Goal: Task Accomplishment & Management: Manage account settings

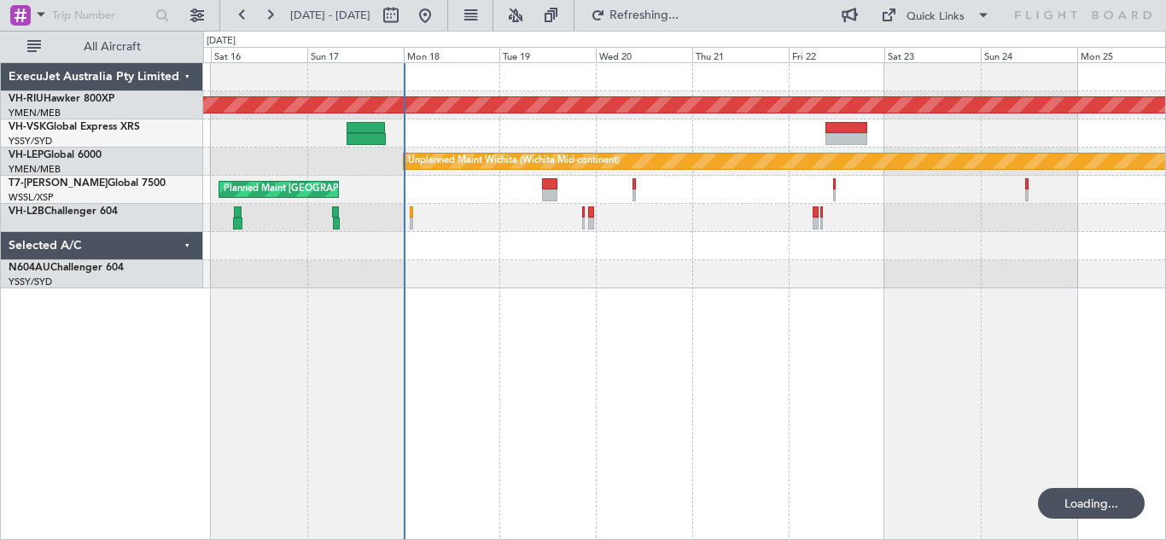
click at [563, 353] on div "Planned Maint [GEOGRAPHIC_DATA] ([GEOGRAPHIC_DATA]) Unplanned Maint Wichita (Wi…" at bounding box center [684, 301] width 963 height 478
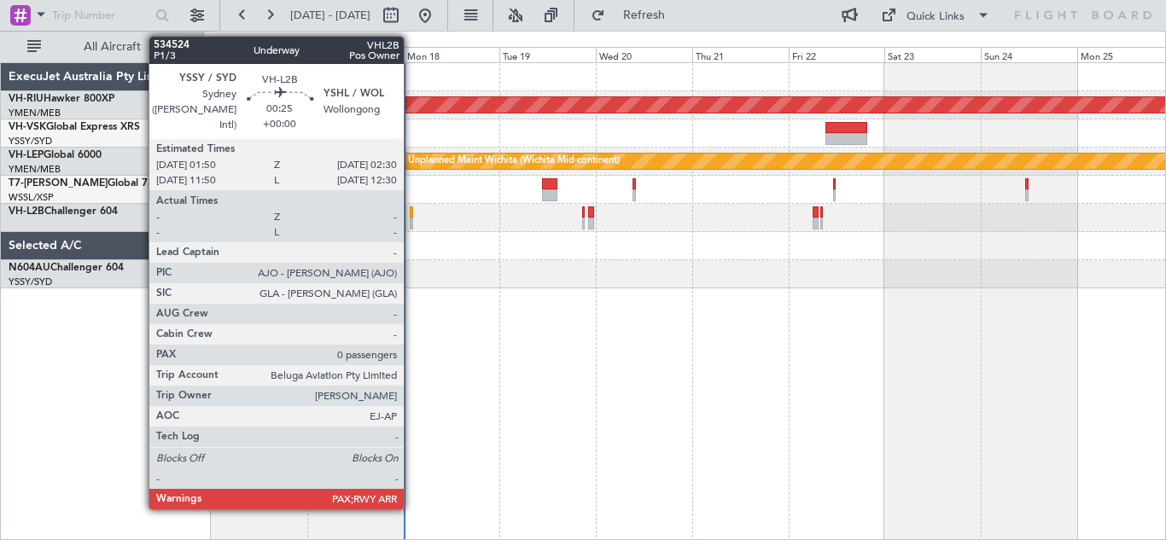
click at [411, 214] on div at bounding box center [411, 213] width 3 height 12
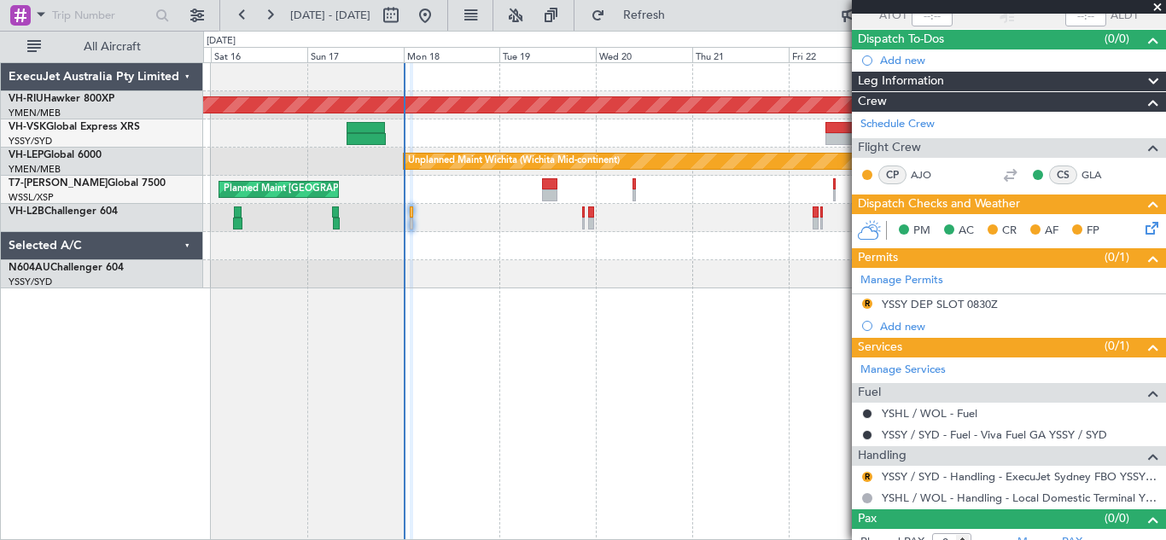
scroll to position [154, 0]
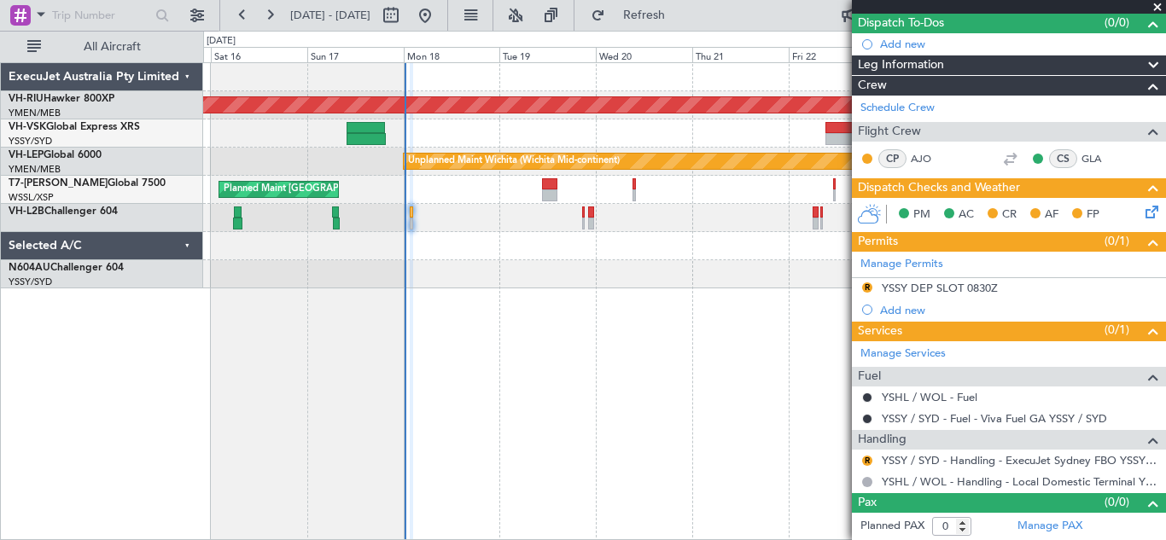
click at [1157, 9] on span at bounding box center [1157, 7] width 17 height 15
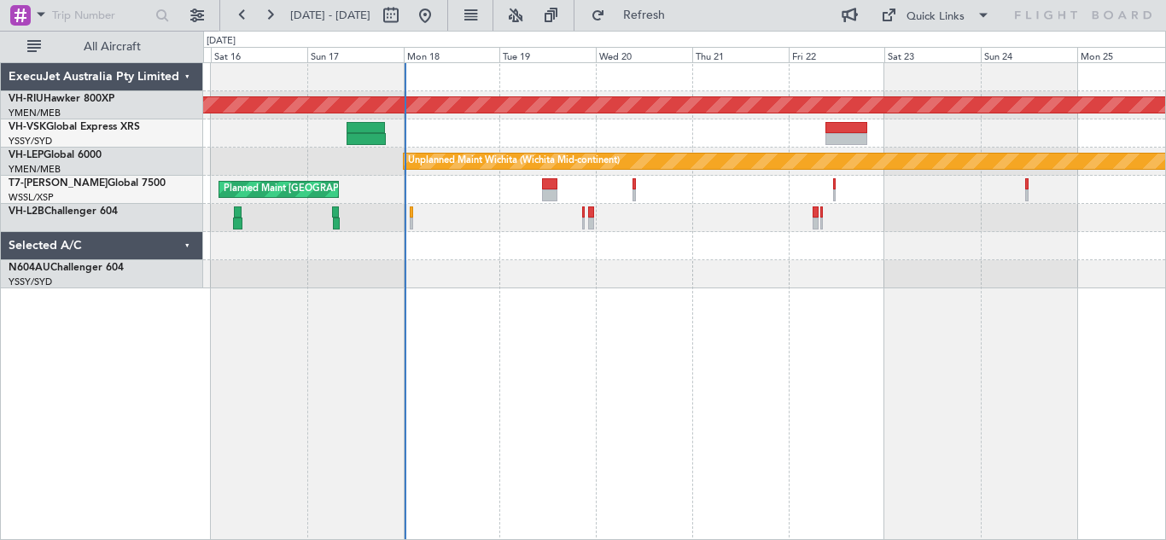
scroll to position [0, 0]
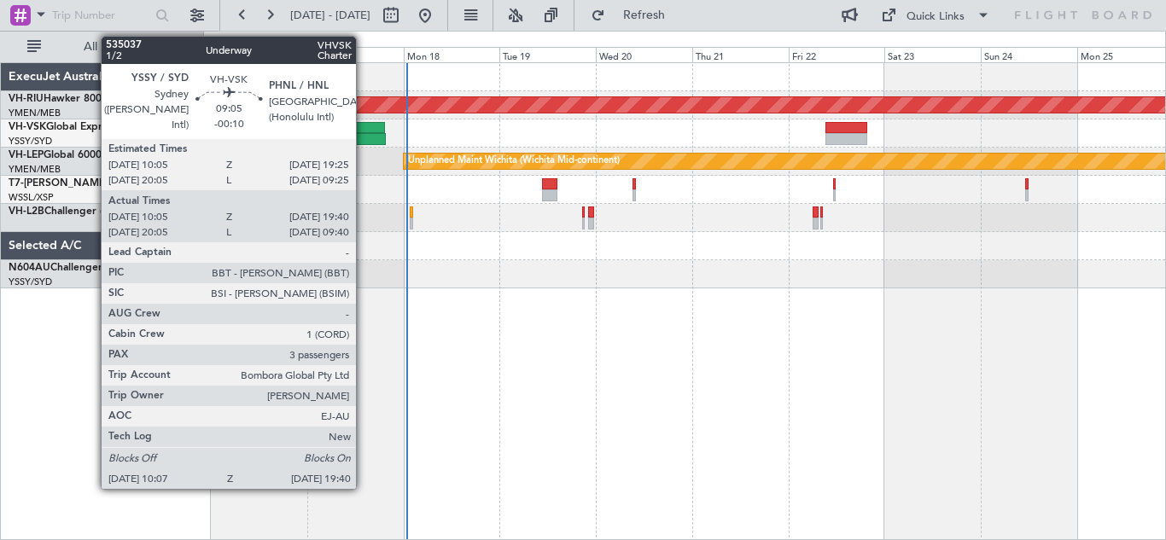
click at [364, 130] on div at bounding box center [366, 128] width 38 height 12
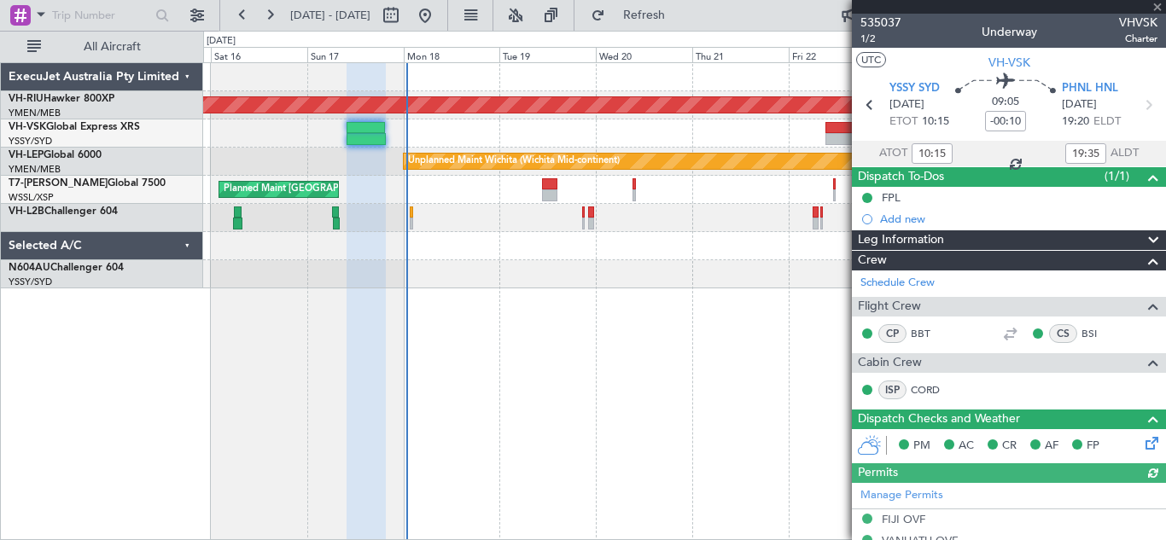
type input "20:15"
type input "09:35"
type input "10:15"
type input "19:35"
click at [1159, 1] on span at bounding box center [1157, 7] width 17 height 15
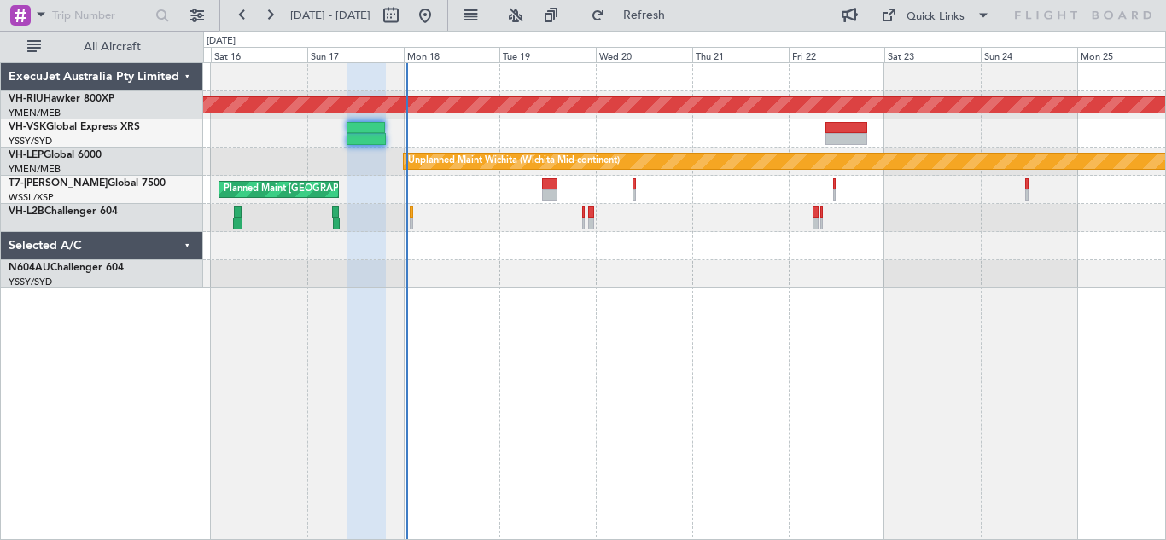
type input "0"
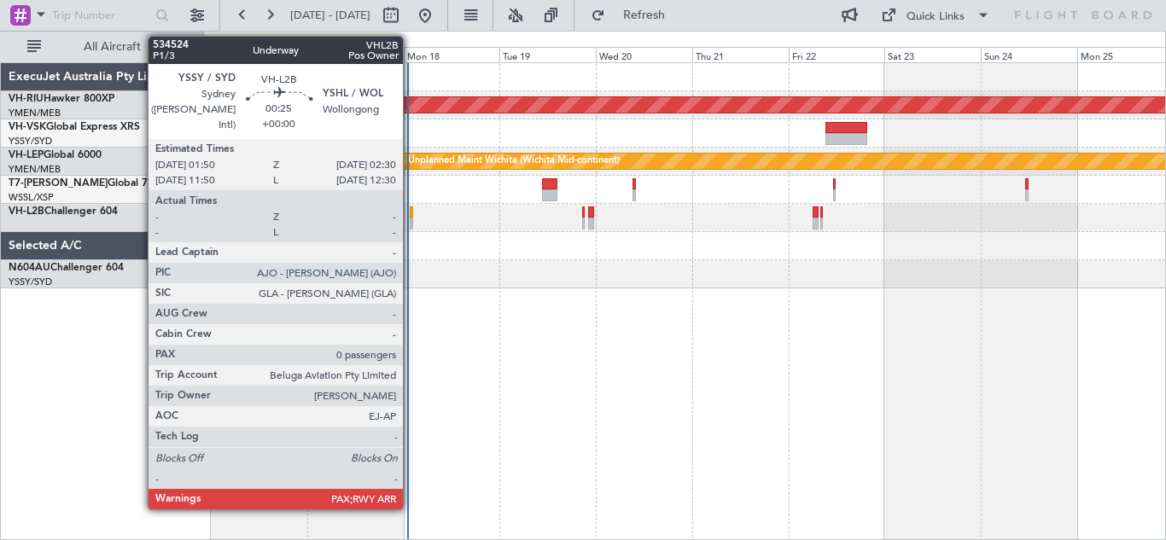
click at [411, 211] on div at bounding box center [411, 213] width 3 height 12
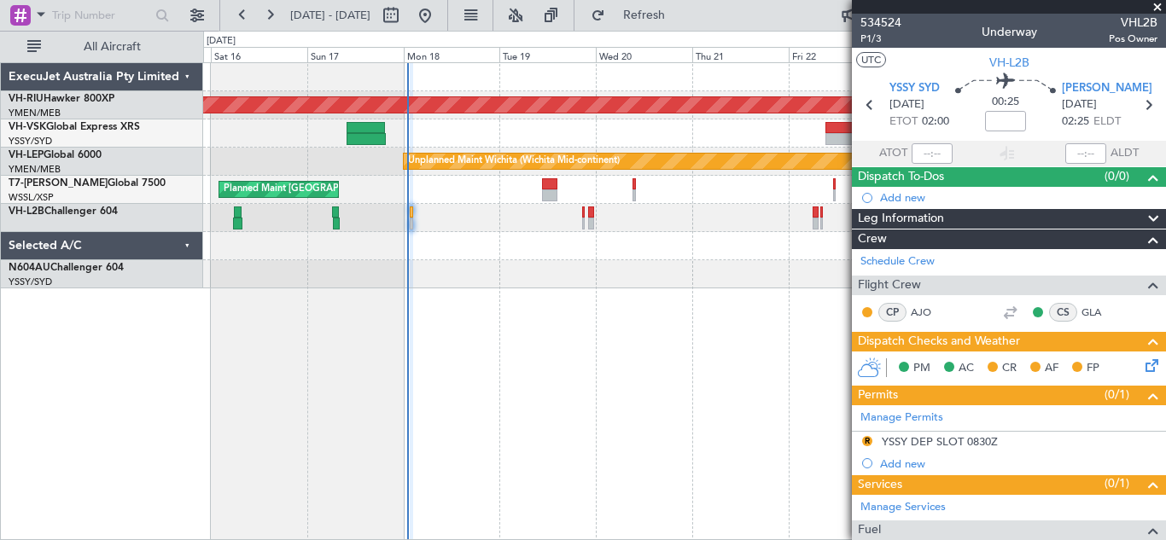
click at [1156, 9] on span at bounding box center [1157, 7] width 17 height 15
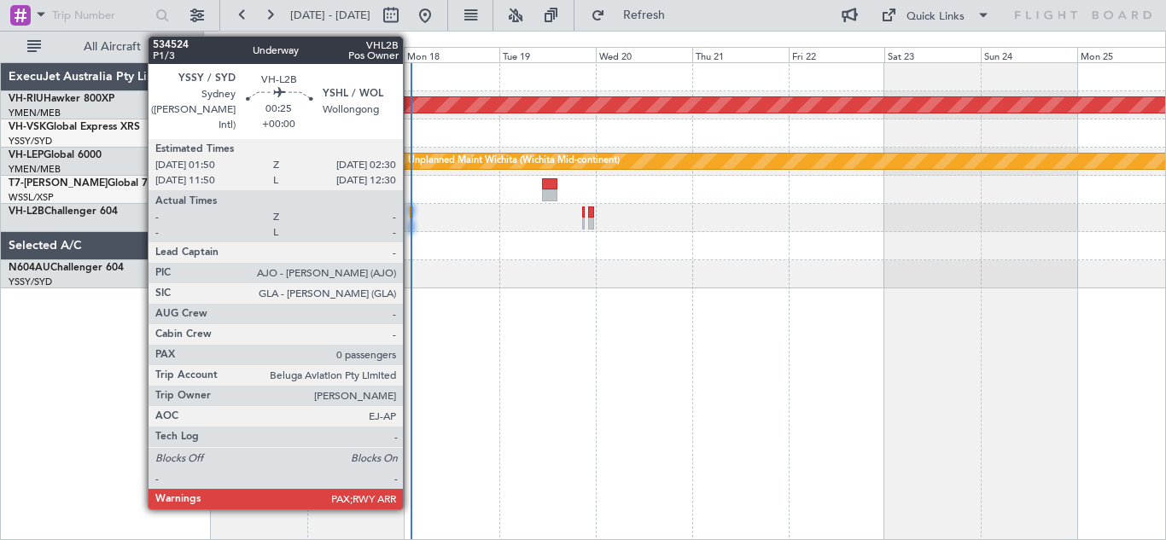
click at [411, 209] on div at bounding box center [411, 213] width 3 height 12
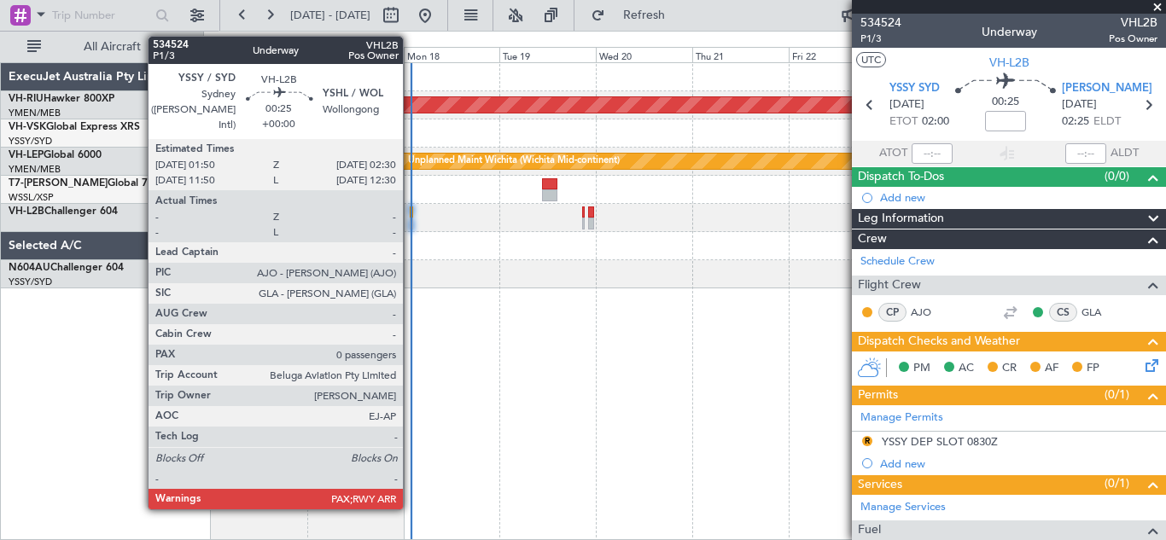
click at [411, 213] on div at bounding box center [411, 213] width 3 height 12
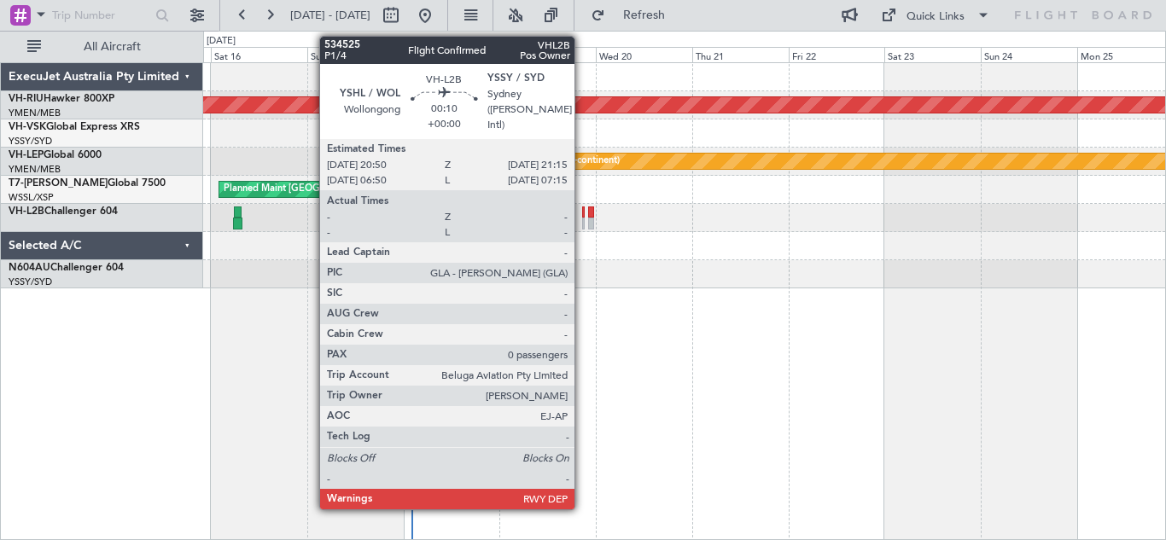
click at [582, 213] on div at bounding box center [583, 213] width 2 height 12
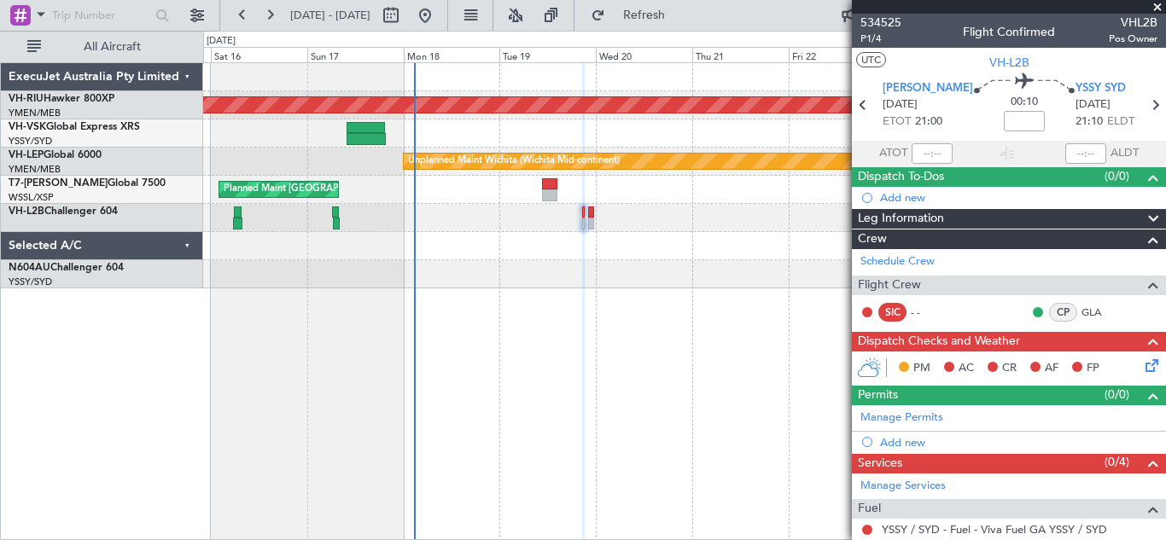
click at [1157, 4] on span at bounding box center [1157, 7] width 17 height 15
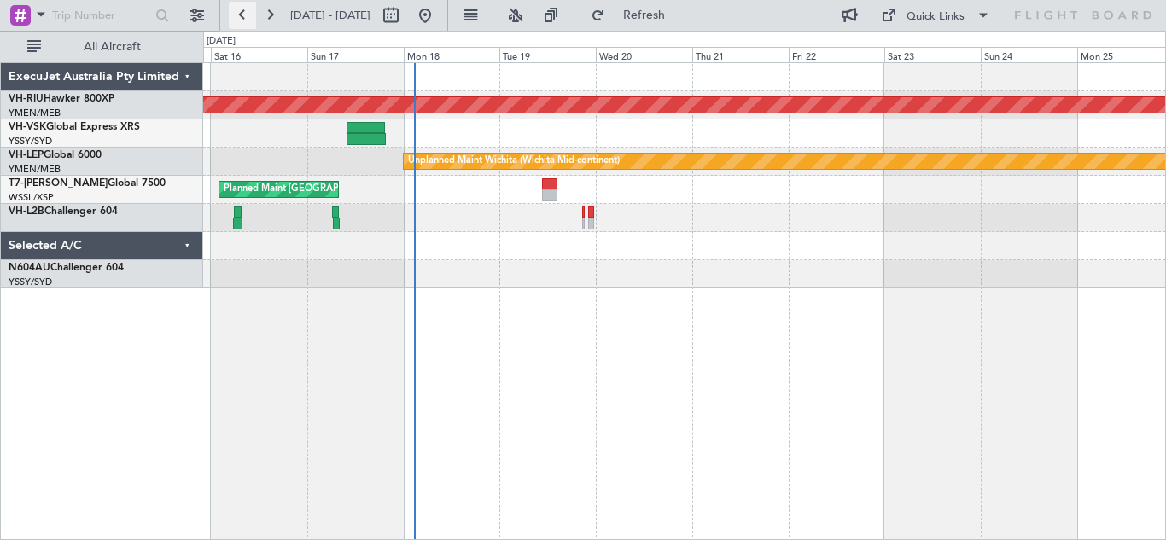
click at [239, 15] on button at bounding box center [242, 15] width 27 height 27
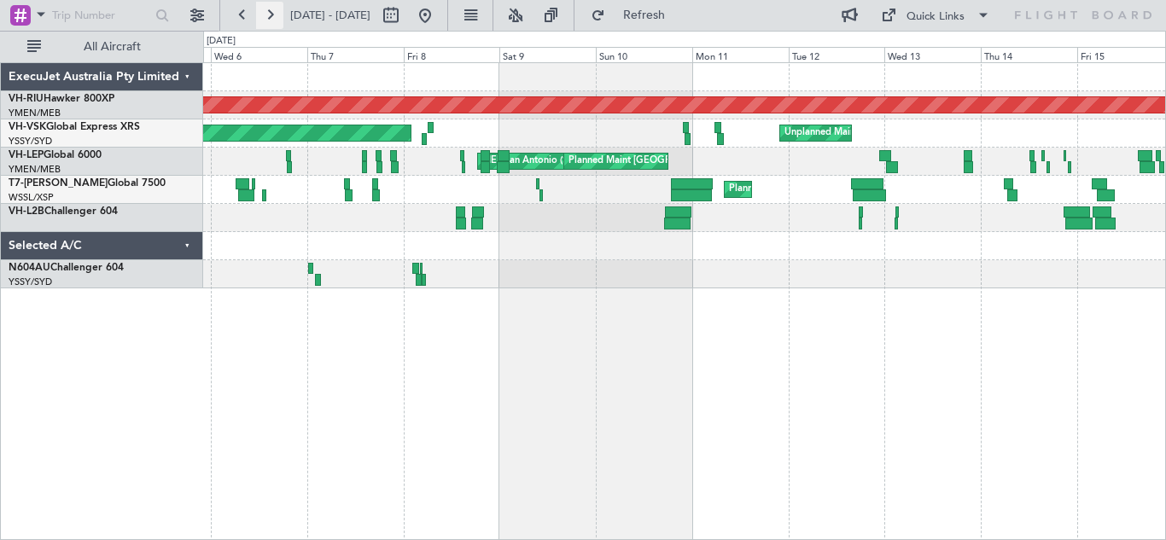
click at [266, 17] on button at bounding box center [269, 15] width 27 height 27
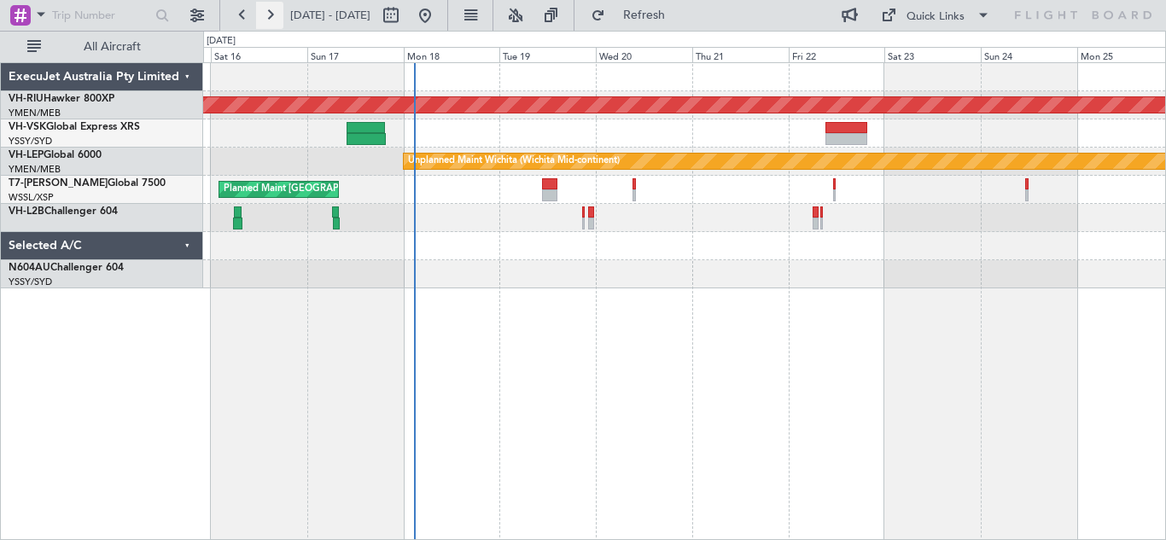
click at [274, 14] on button at bounding box center [269, 15] width 27 height 27
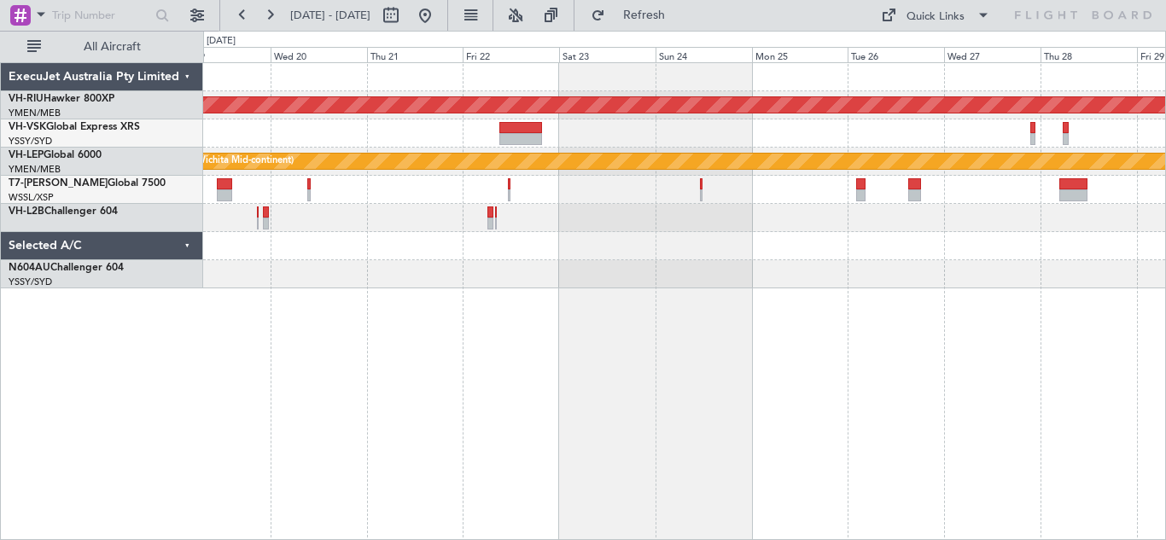
click at [228, 137] on div at bounding box center [684, 134] width 962 height 28
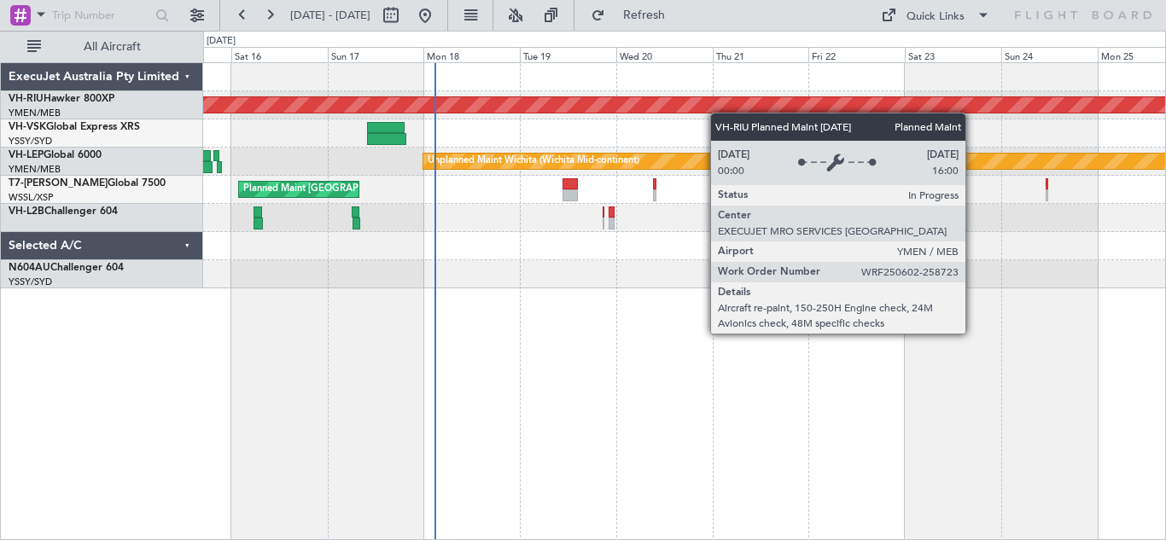
click at [732, 113] on div "Planned Maint [GEOGRAPHIC_DATA] ([GEOGRAPHIC_DATA]) Unplanned Maint Wichita (Wi…" at bounding box center [684, 175] width 962 height 225
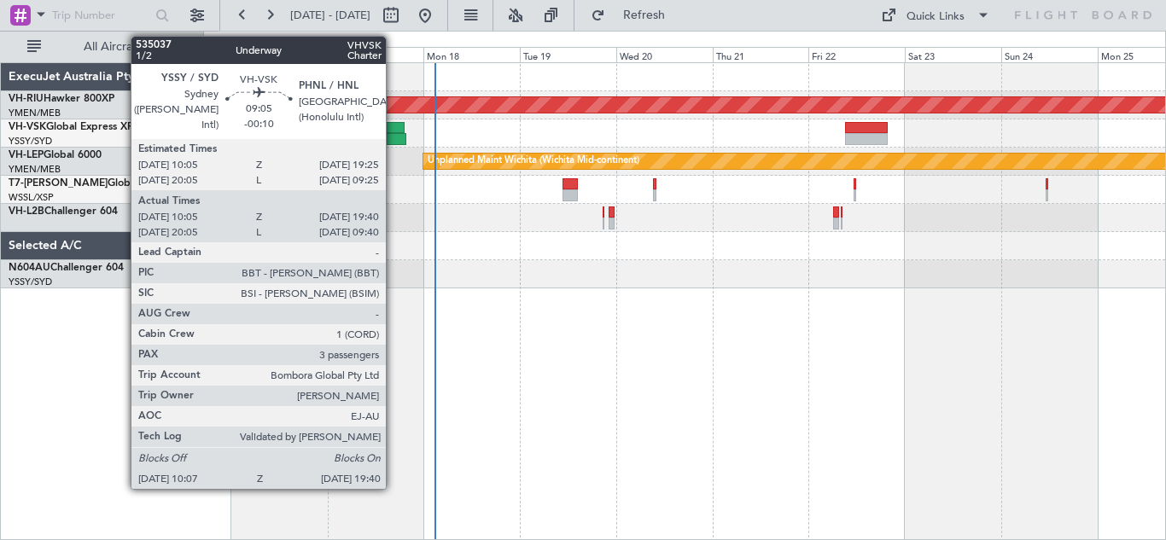
click at [394, 136] on div at bounding box center [386, 139] width 38 height 12
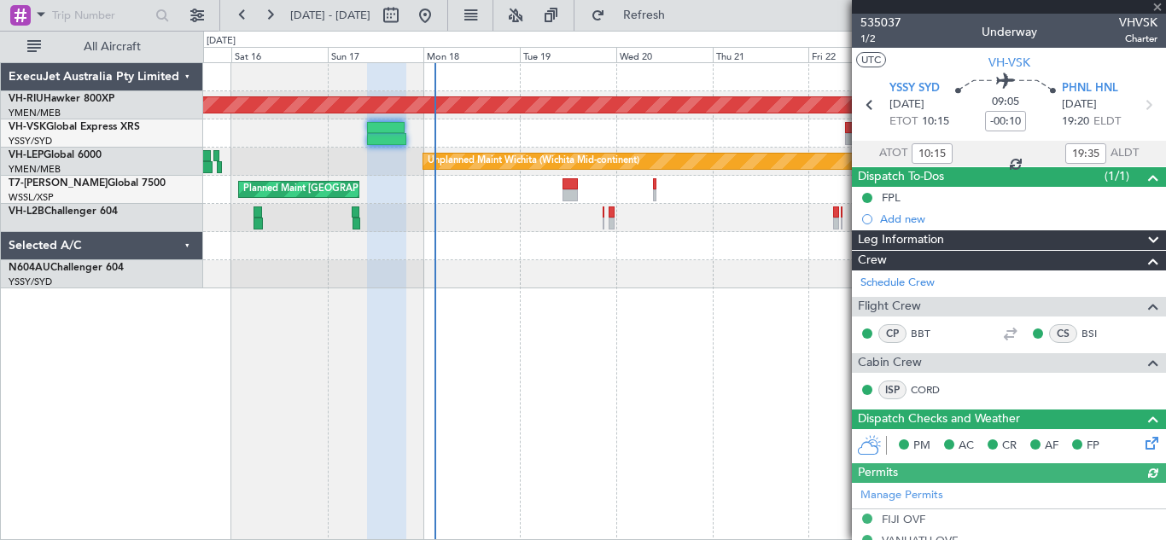
type input "20:15"
type input "09:35"
type input "10:15"
type input "19:35"
click at [657, 124] on div at bounding box center [684, 134] width 962 height 28
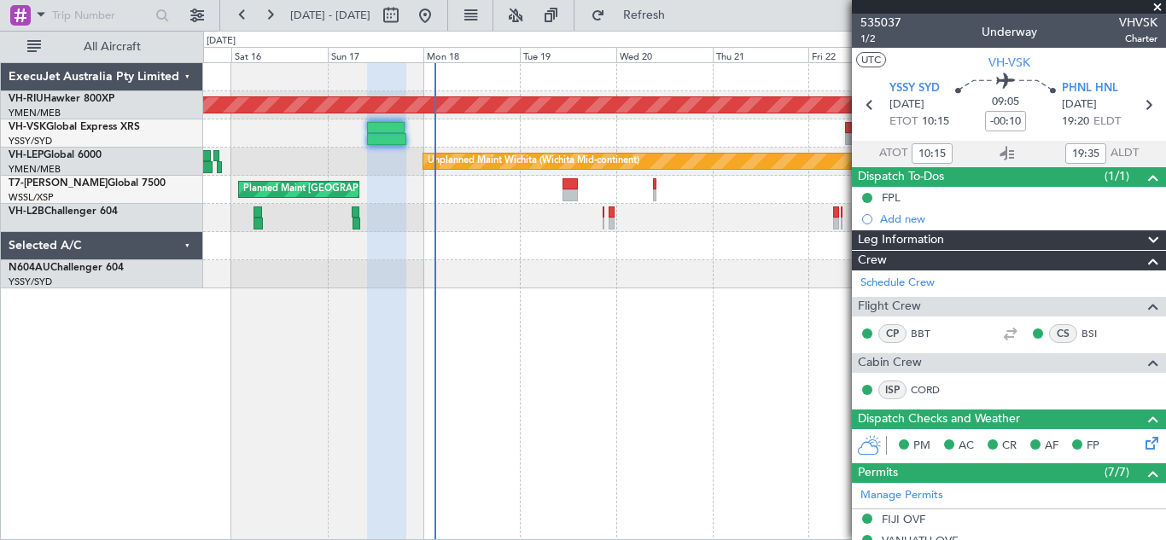
click at [757, 122] on div at bounding box center [684, 134] width 962 height 28
click at [1156, 4] on span at bounding box center [1157, 7] width 17 height 15
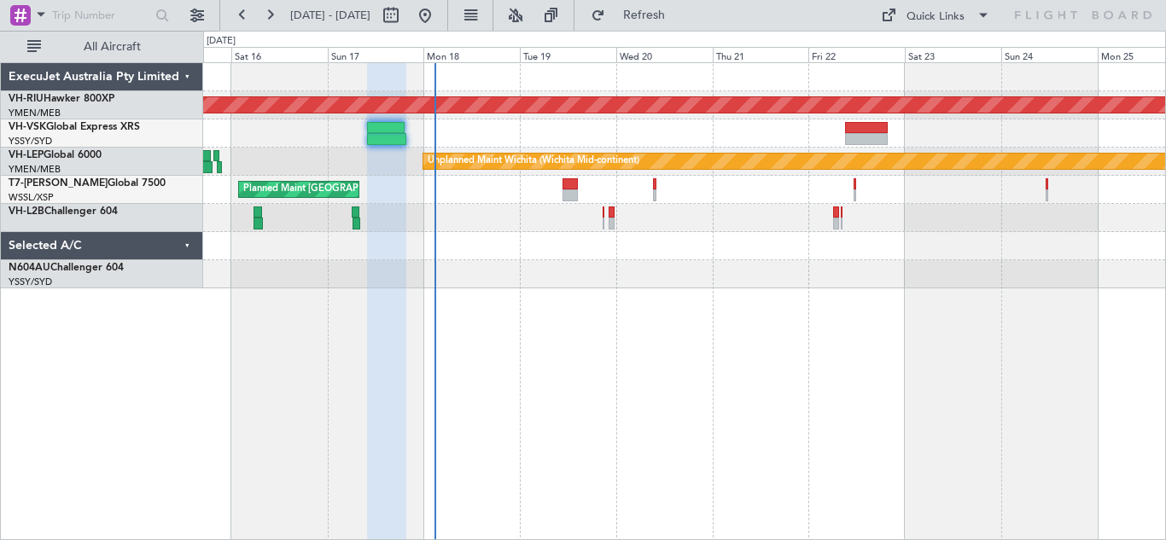
type input "0"
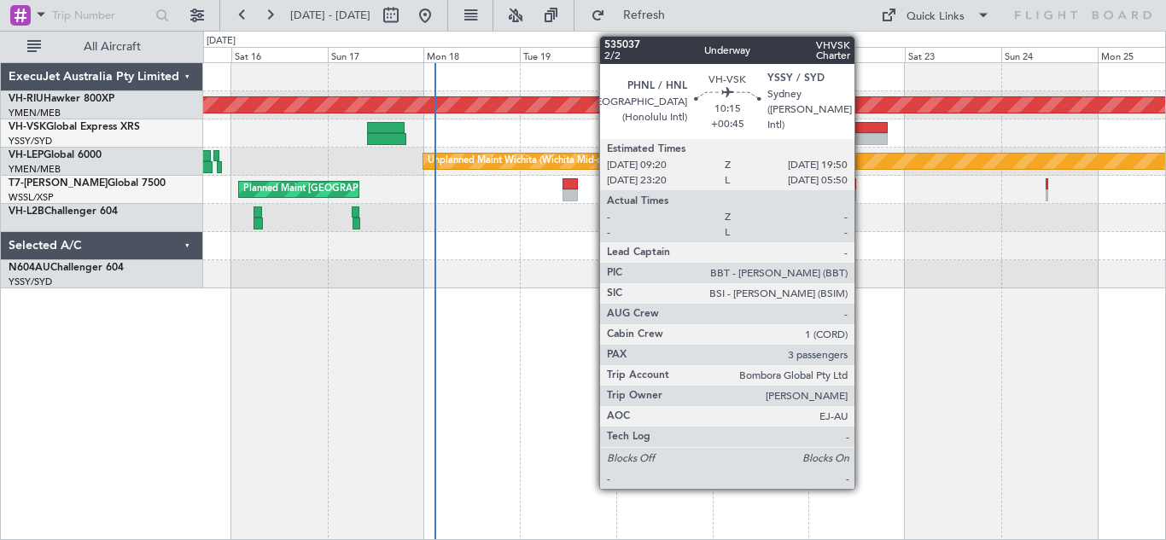
click at [862, 130] on div at bounding box center [866, 128] width 43 height 12
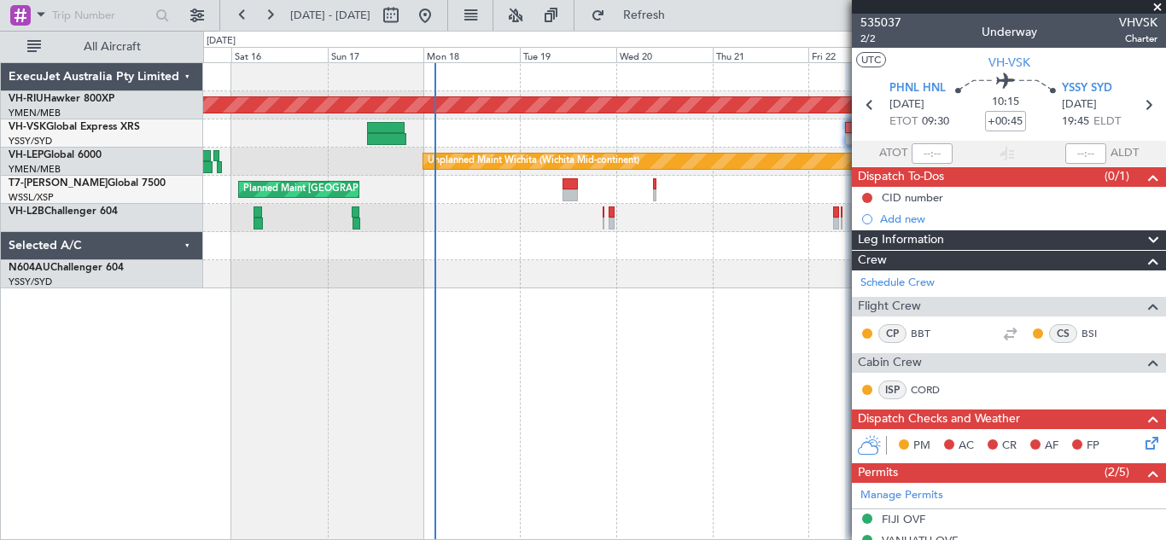
click at [1155, 5] on span at bounding box center [1157, 7] width 17 height 15
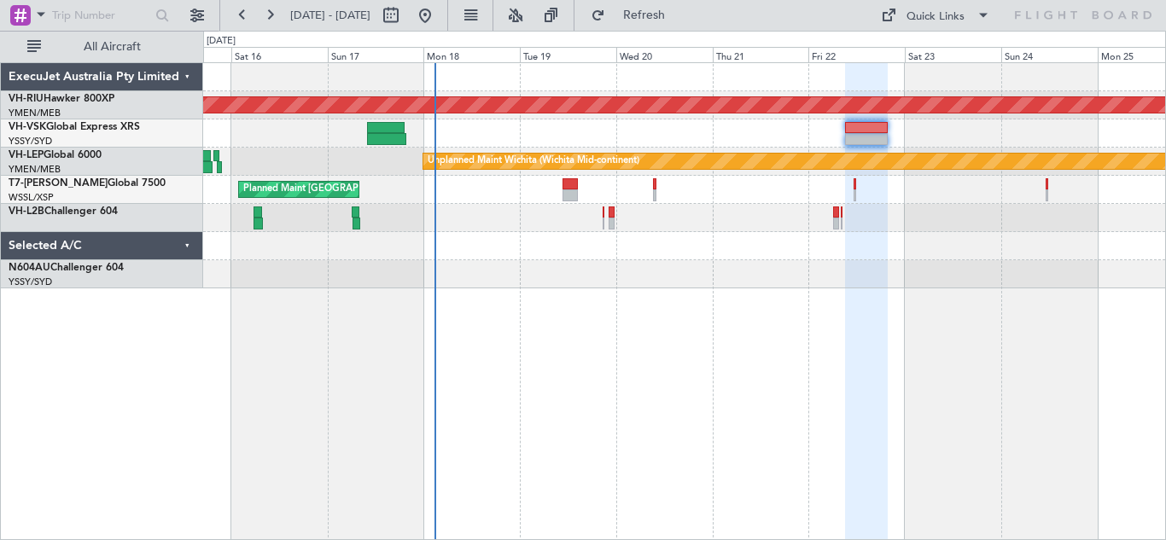
type input "0"
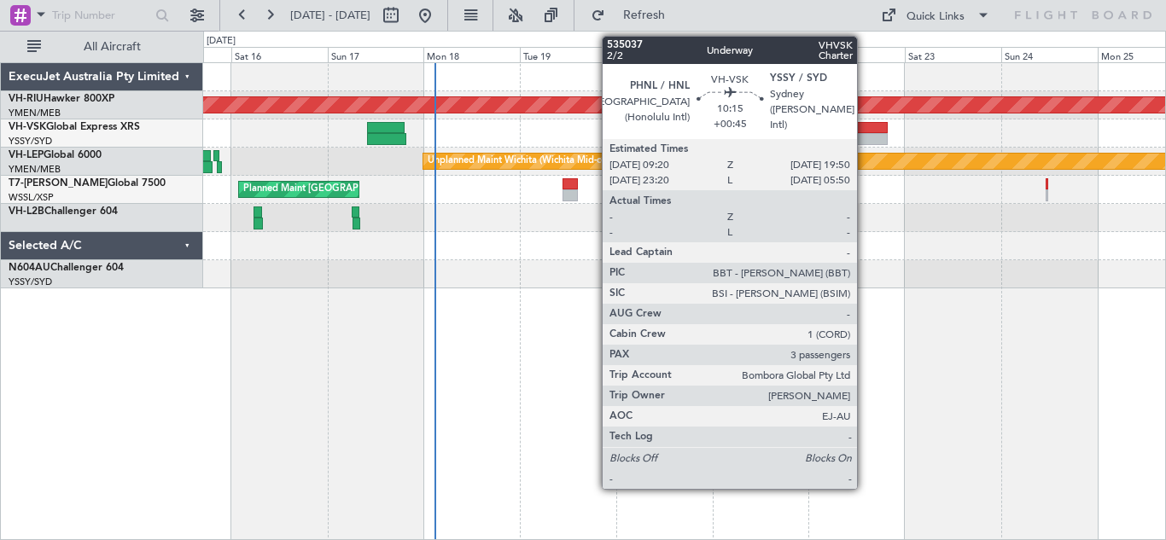
click at [865, 132] on div at bounding box center [866, 128] width 43 height 12
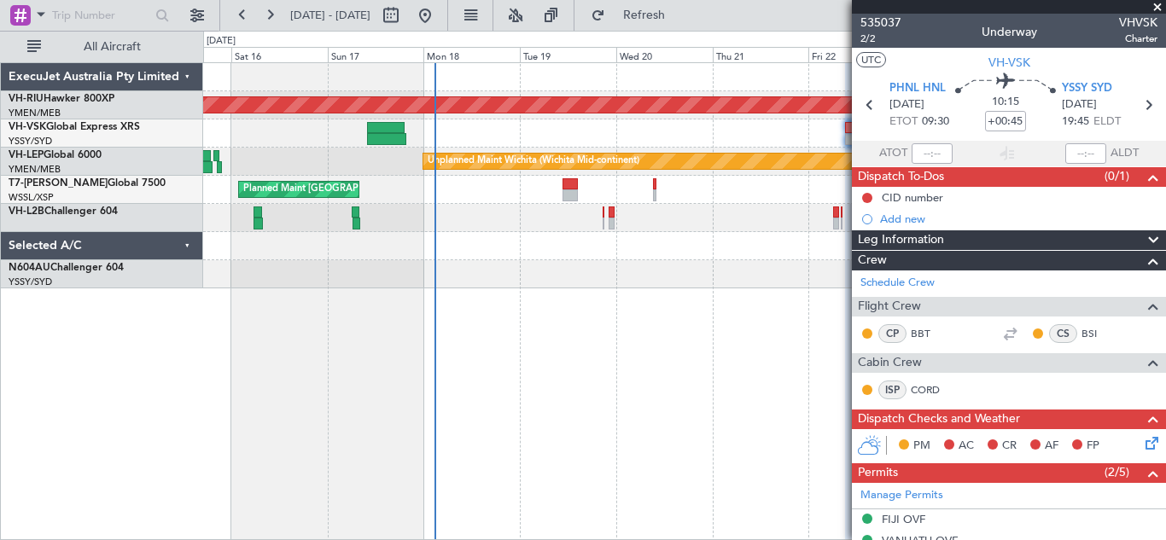
click at [1156, 6] on span at bounding box center [1157, 7] width 17 height 15
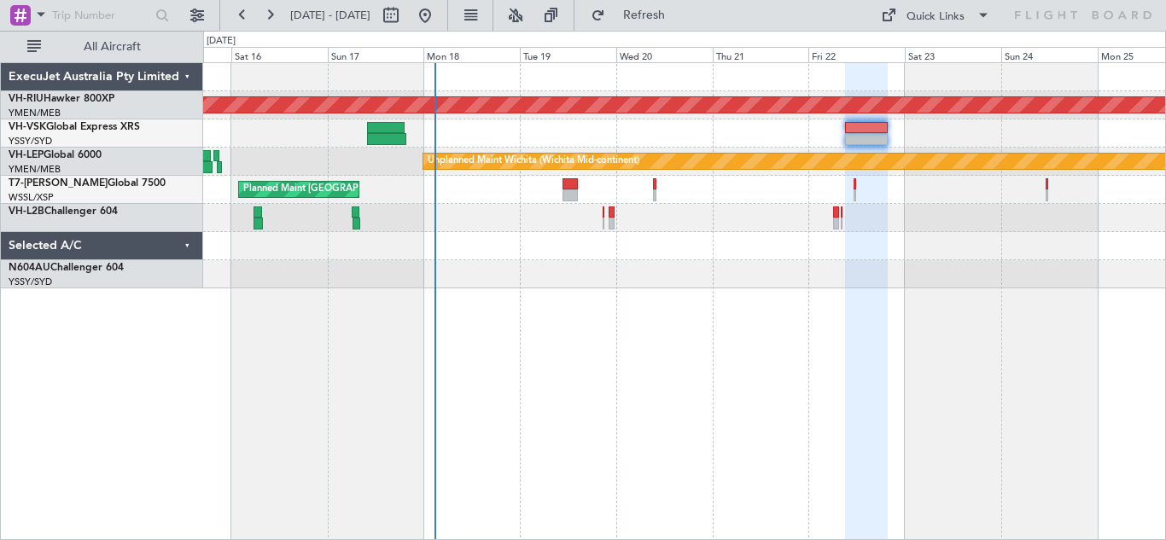
type input "0"
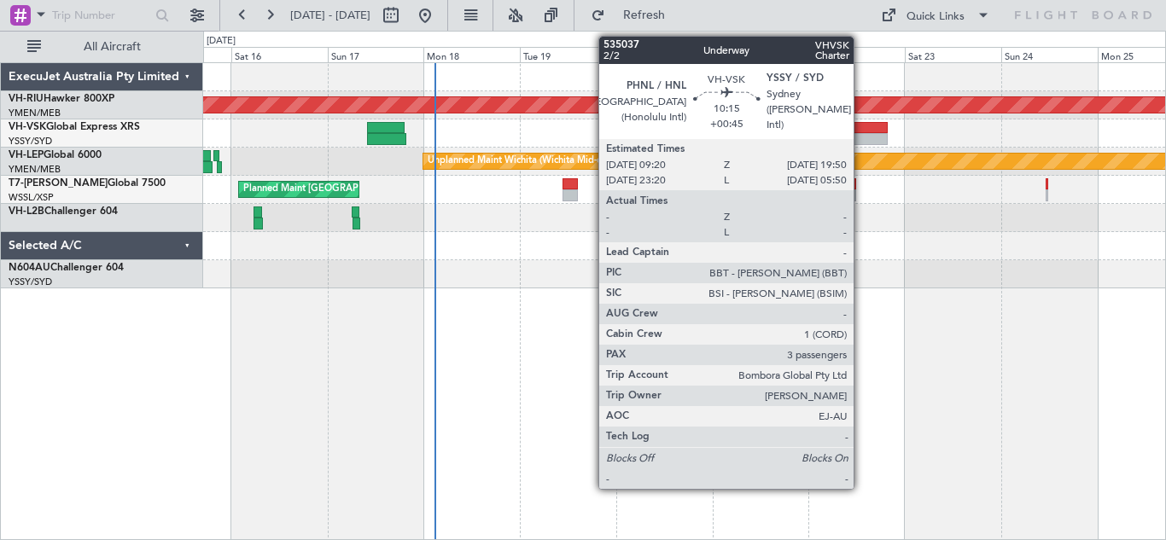
click at [861, 135] on div at bounding box center [866, 139] width 43 height 12
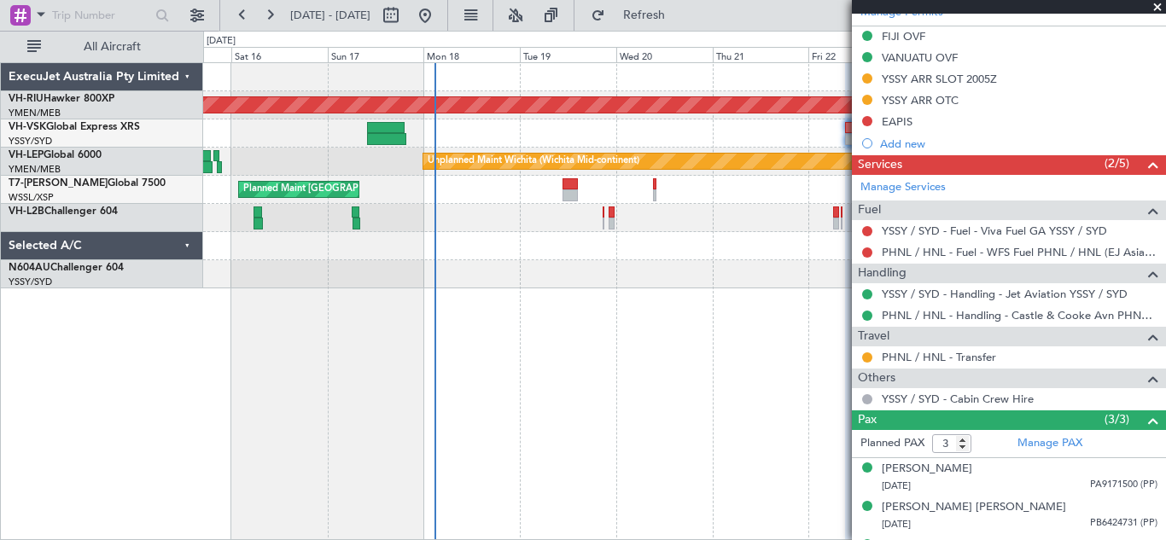
scroll to position [516, 0]
